Goal: Information Seeking & Learning: Learn about a topic

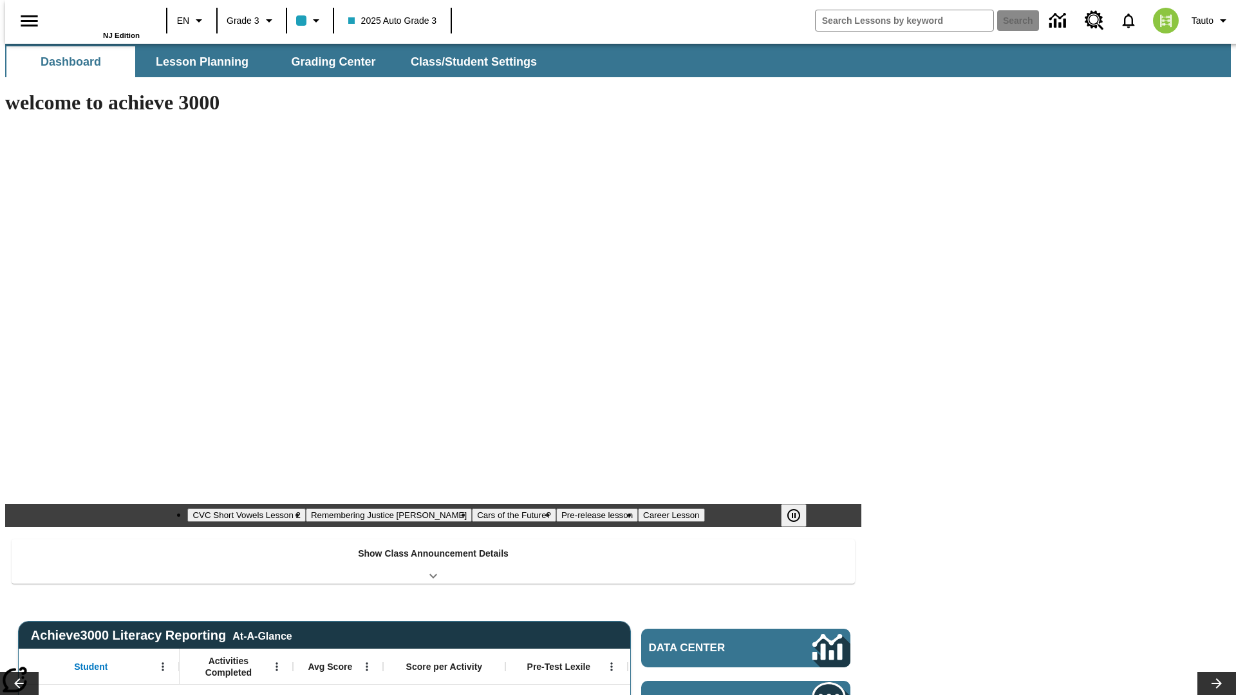
type input "-1"
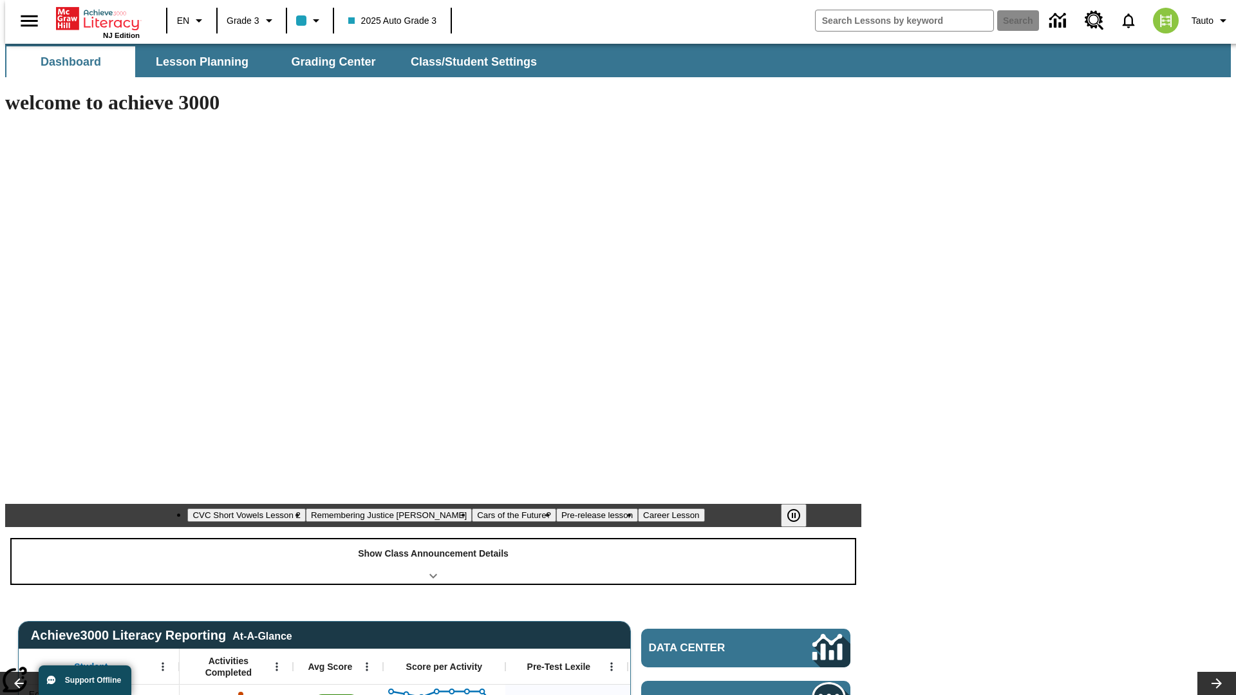
click at [433, 540] on div "Show Class Announcement Details" at bounding box center [434, 562] width 844 height 44
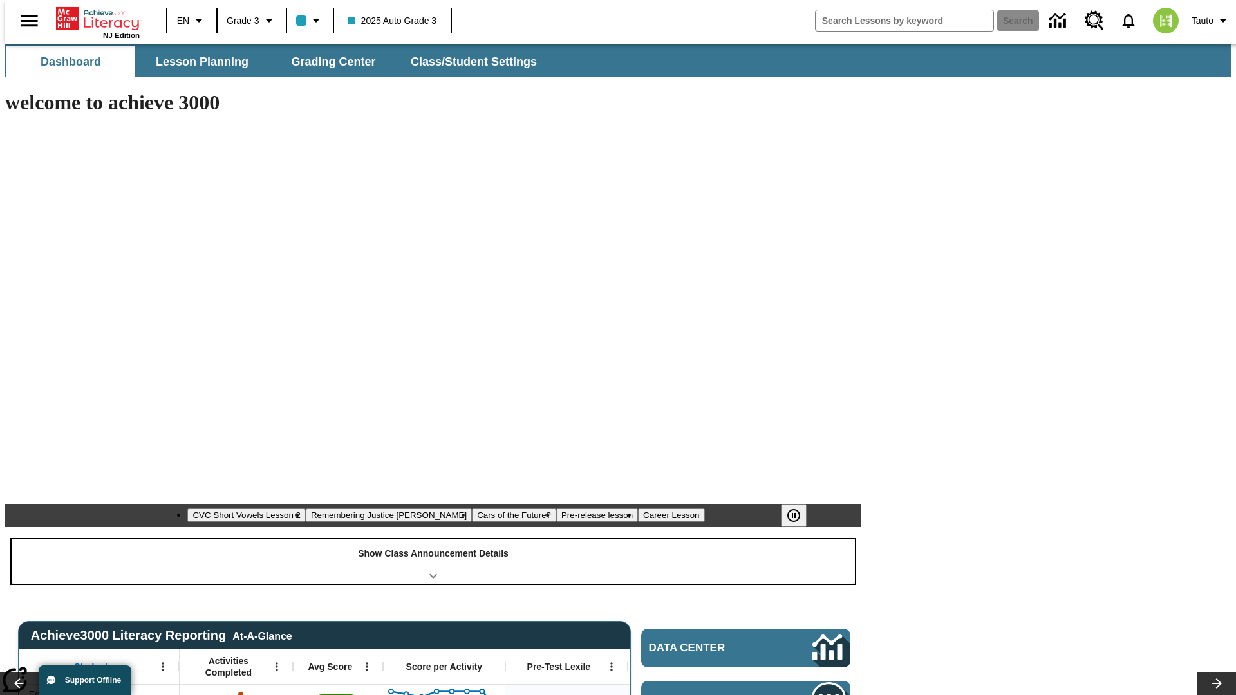
click at [433, 540] on div "Show Class Announcement Details" at bounding box center [434, 562] width 844 height 44
